Goal: Task Accomplishment & Management: Use online tool/utility

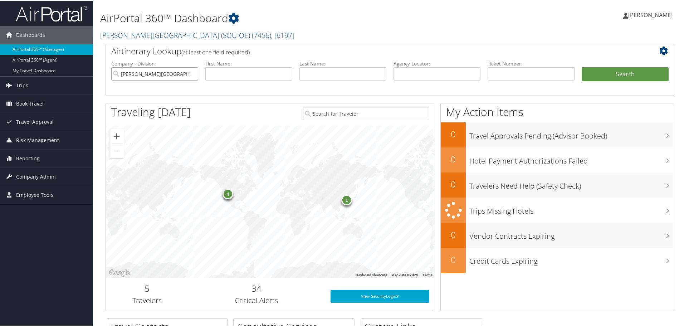
click at [191, 72] on input "Weber State University (SOU-OE)" at bounding box center [154, 73] width 87 height 13
click at [493, 73] on input "text" at bounding box center [530, 73] width 87 height 13
paste input "8900897688357"
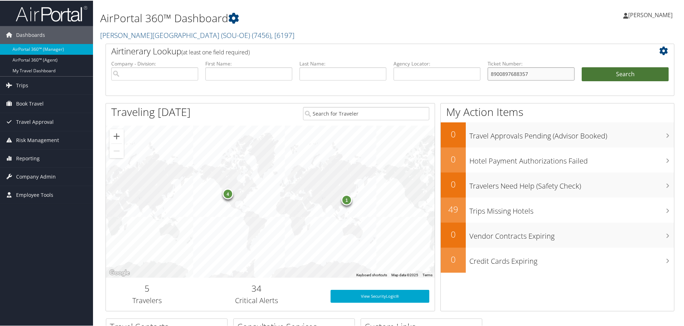
type input "8900897688357"
click at [627, 76] on button "Search" at bounding box center [624, 74] width 87 height 14
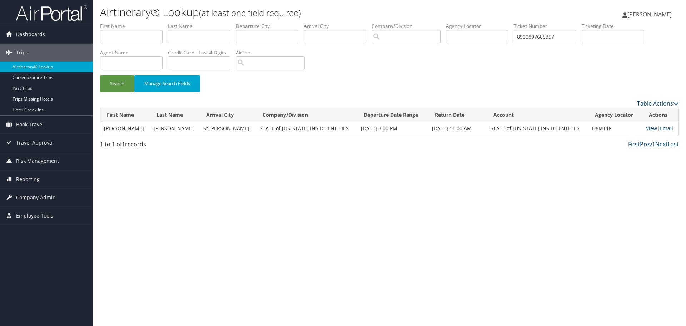
click at [664, 129] on link "Email" at bounding box center [666, 128] width 13 height 7
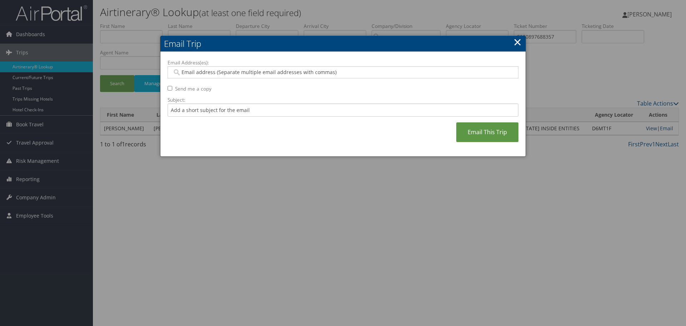
click at [206, 72] on input "Email Address(es):" at bounding box center [342, 72] width 341 height 7
type input "jfry@"
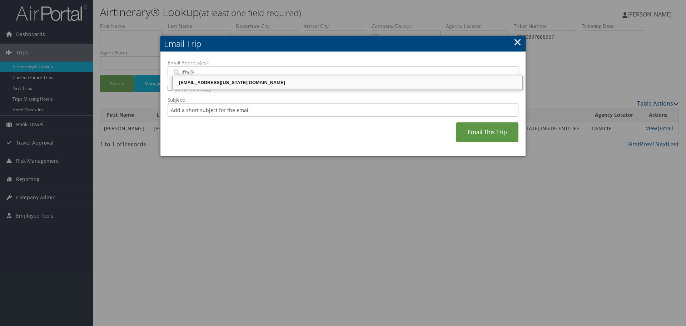
click at [218, 78] on div "[EMAIL_ADDRESS][US_STATE][DOMAIN_NAME]" at bounding box center [348, 82] width 348 height 11
type input "[EMAIL_ADDRESS][US_STATE][DOMAIN_NAME]"
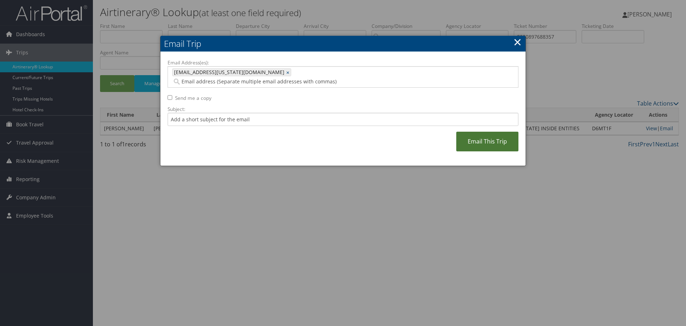
click at [473, 132] on link "Email This Trip" at bounding box center [488, 142] width 62 height 20
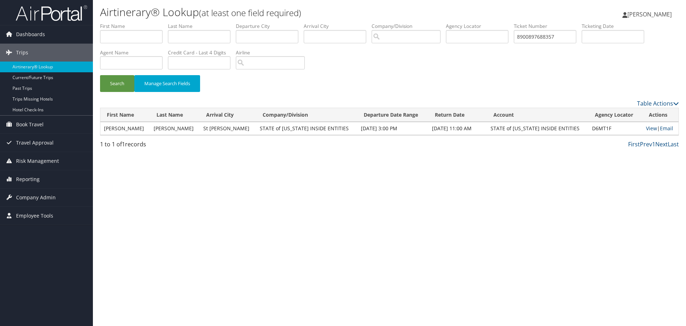
click at [638, 13] on span "[PERSON_NAME]" at bounding box center [650, 14] width 44 height 8
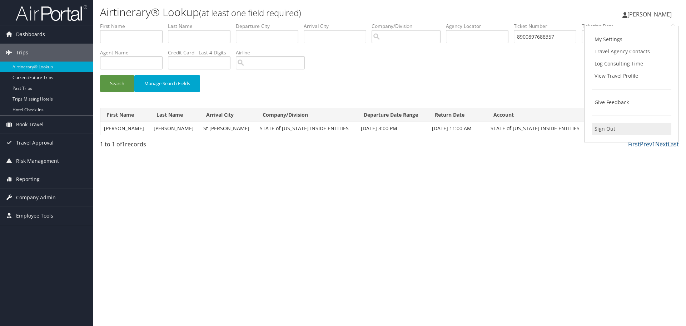
click at [601, 130] on link "Sign Out" at bounding box center [632, 129] width 80 height 12
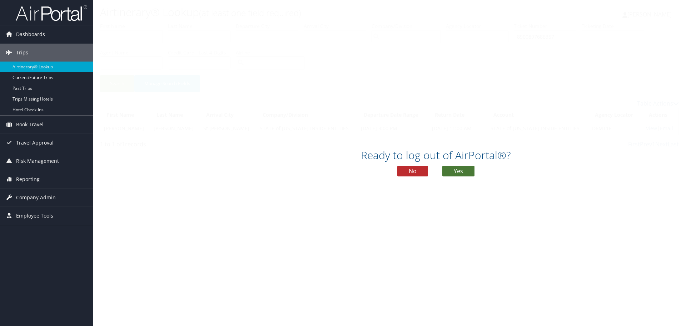
drag, startPoint x: 466, startPoint y: 168, endPoint x: 470, endPoint y: 164, distance: 5.6
click at [465, 168] on button "Yes" at bounding box center [459, 171] width 32 height 11
